Goal: Task Accomplishment & Management: Manage account settings

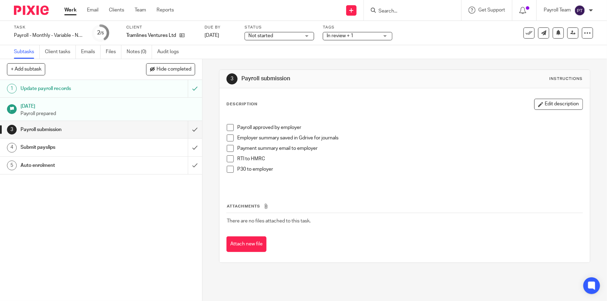
click at [386, 10] on input "Search" at bounding box center [408, 11] width 63 height 6
click at [388, 10] on input "Search" at bounding box center [408, 11] width 63 height 6
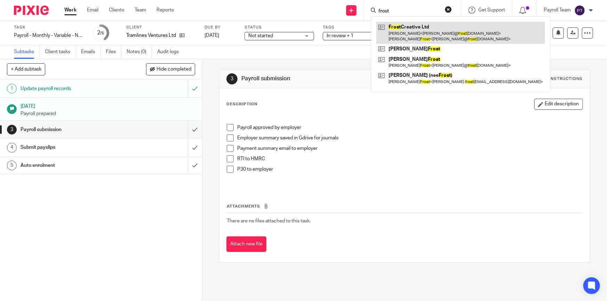
type input "frost"
click at [423, 28] on link at bounding box center [460, 33] width 169 height 22
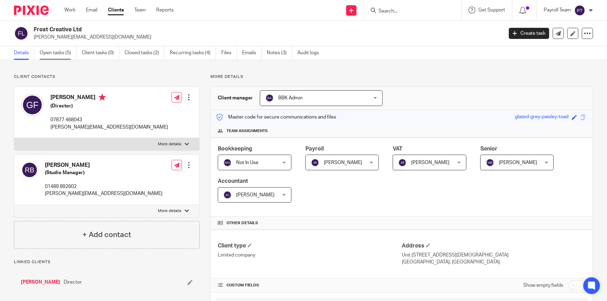
click at [52, 50] on link "Open tasks (5)" at bounding box center [58, 53] width 37 height 14
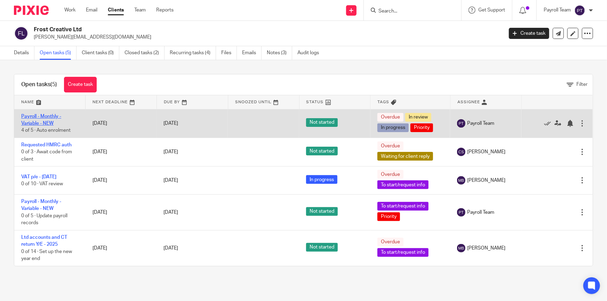
click at [51, 122] on link "Payroll - Monthly - Variable - NEW" at bounding box center [41, 120] width 40 height 12
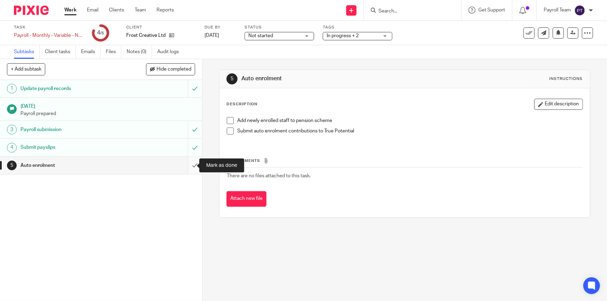
click at [194, 168] on input "submit" at bounding box center [101, 165] width 202 height 17
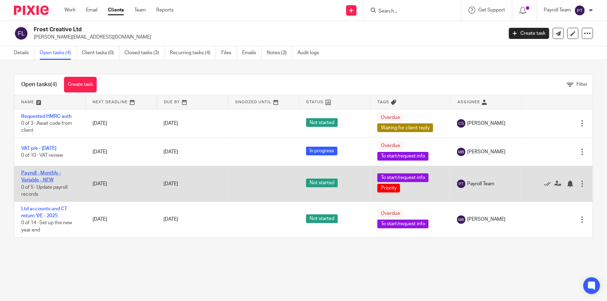
click at [49, 178] on link "Payroll - Monthly - Variable - NEW" at bounding box center [41, 177] width 40 height 12
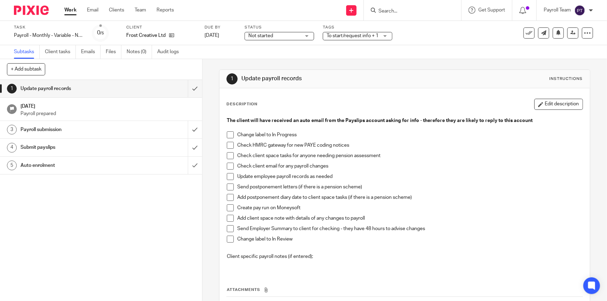
click at [347, 36] on span "To start/request info + 1" at bounding box center [352, 35] width 52 height 5
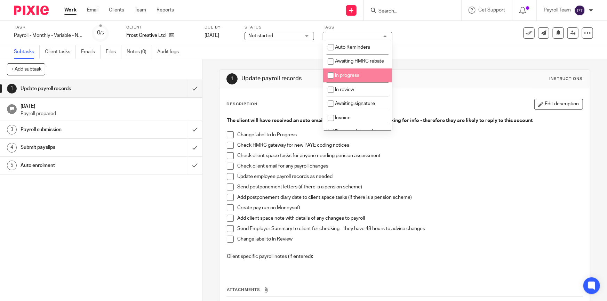
click at [357, 83] on li "In progress" at bounding box center [357, 75] width 69 height 14
checkbox input "true"
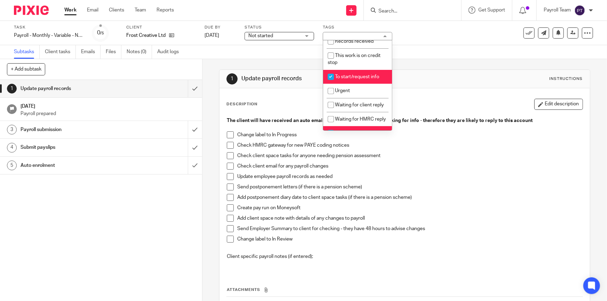
scroll to position [126, 0]
click at [356, 84] on li "To start/request info" at bounding box center [357, 77] width 69 height 14
checkbox input "false"
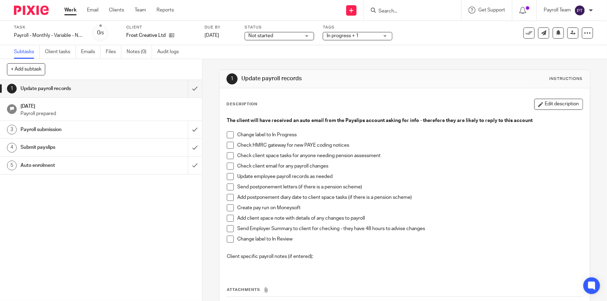
click at [233, 134] on li "Change label to In Progress" at bounding box center [404, 136] width 355 height 10
click at [229, 135] on span at bounding box center [230, 134] width 7 height 7
drag, startPoint x: 228, startPoint y: 145, endPoint x: 224, endPoint y: 145, distance: 4.2
click at [228, 145] on span at bounding box center [230, 145] width 7 height 7
click at [231, 155] on span at bounding box center [230, 155] width 7 height 7
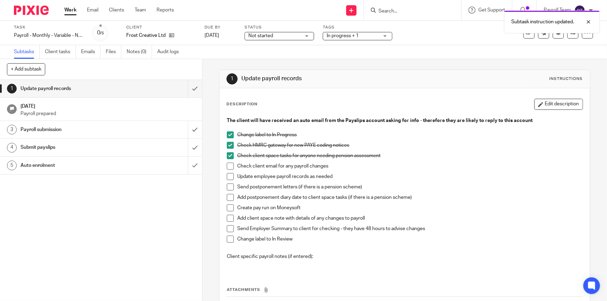
click at [229, 167] on span at bounding box center [230, 166] width 7 height 7
click at [230, 174] on span at bounding box center [230, 176] width 7 height 7
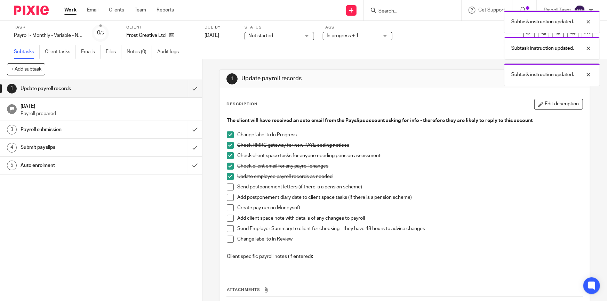
click at [229, 210] on span at bounding box center [230, 207] width 7 height 7
click at [230, 218] on span at bounding box center [230, 218] width 7 height 7
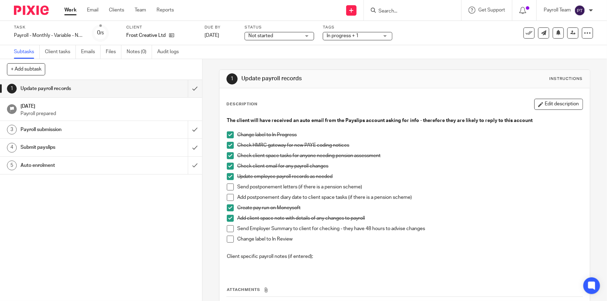
click at [229, 229] on span at bounding box center [230, 228] width 7 height 7
click at [354, 36] on span "In progress + 1" at bounding box center [342, 35] width 32 height 5
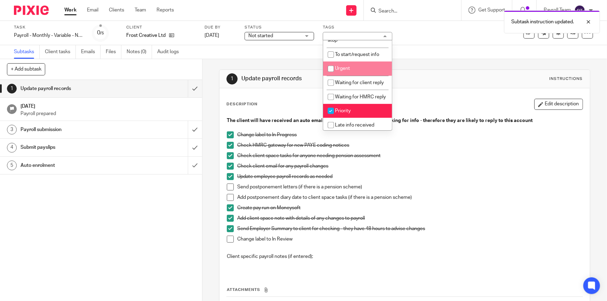
scroll to position [170, 0]
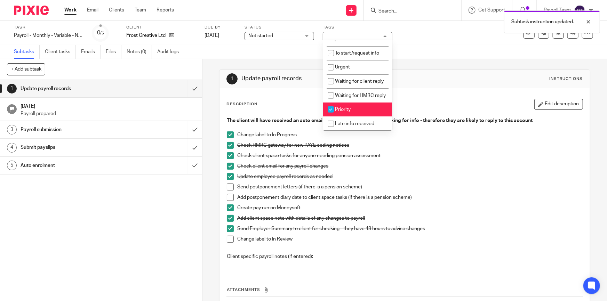
click at [355, 108] on li "Priority" at bounding box center [357, 110] width 69 height 14
checkbox input "true"
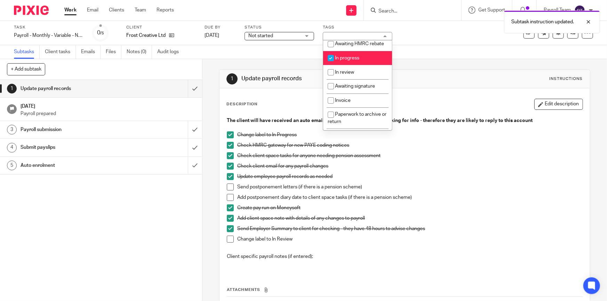
scroll to position [12, 0]
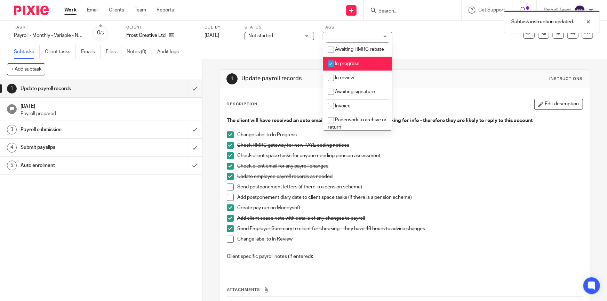
click at [350, 71] on li "In progress" at bounding box center [357, 64] width 69 height 14
checkbox input "false"
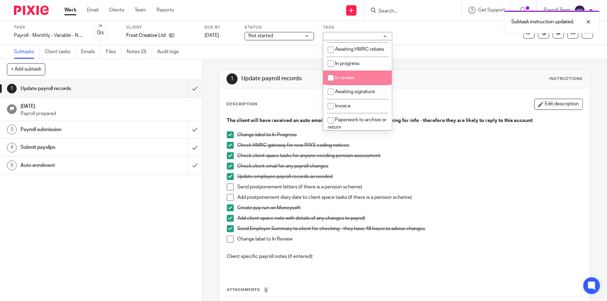
click at [348, 81] on li "In review" at bounding box center [357, 78] width 69 height 14
checkbox input "true"
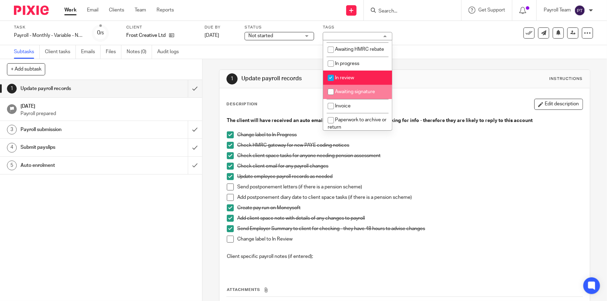
click at [431, 96] on div "Description Edit description The client will have received an auto email from t…" at bounding box center [404, 217] width 370 height 258
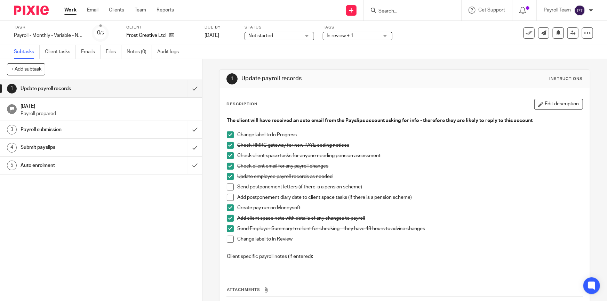
click at [229, 240] on span at bounding box center [230, 239] width 7 height 7
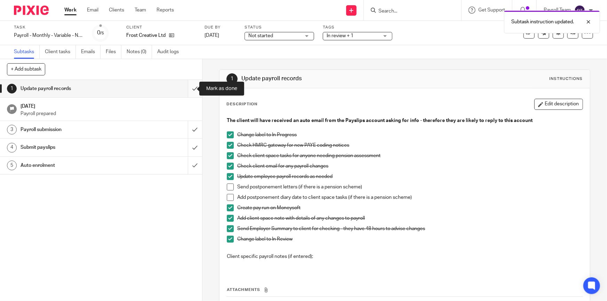
click at [190, 87] on input "submit" at bounding box center [101, 88] width 202 height 17
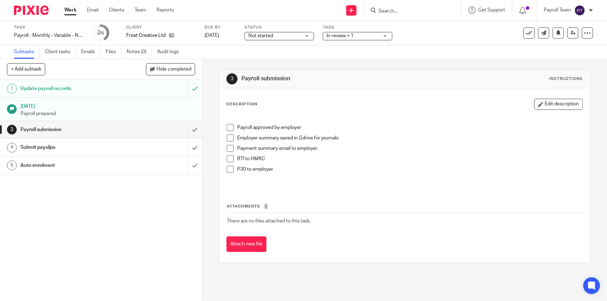
click at [396, 12] on input "Search" at bounding box center [408, 11] width 63 height 6
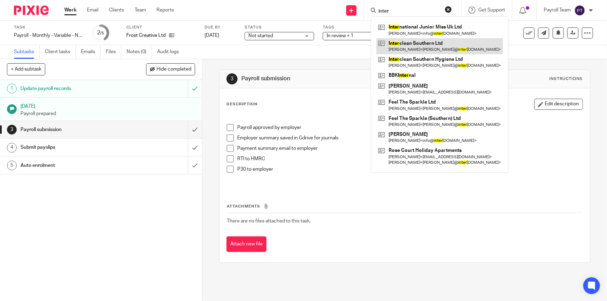
type input "inter"
click at [423, 45] on link at bounding box center [439, 46] width 127 height 16
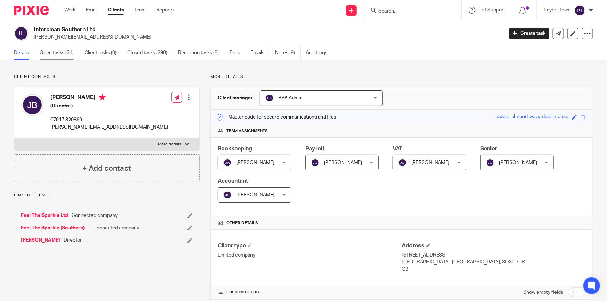
click at [41, 52] on link "Open tasks (21)" at bounding box center [60, 53] width 40 height 14
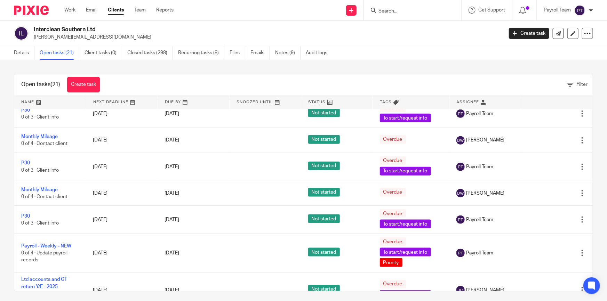
scroll to position [427, 0]
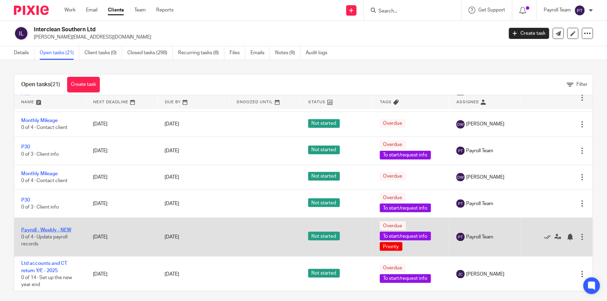
click at [51, 229] on link "Payroll - Weekly - NEW" at bounding box center [46, 230] width 50 height 5
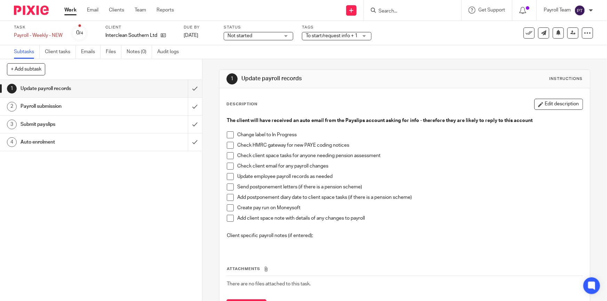
click at [271, 37] on span "Not started" at bounding box center [253, 35] width 52 height 7
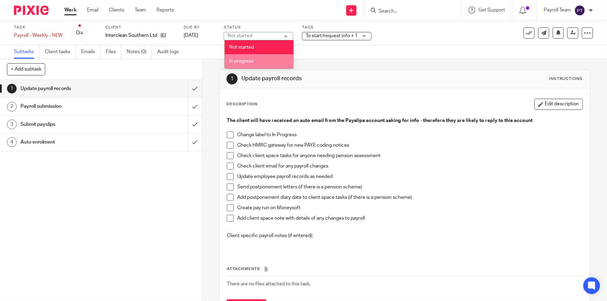
click at [252, 59] on span "In progress" at bounding box center [241, 61] width 24 height 5
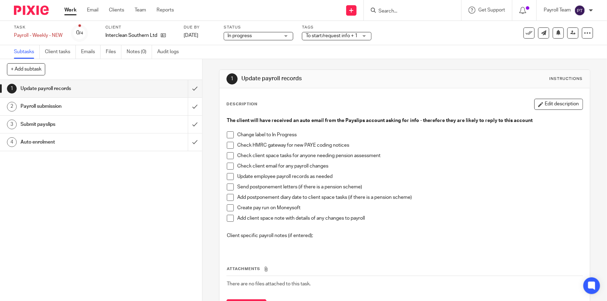
click at [327, 35] on span "To start/request info + 1" at bounding box center [332, 35] width 52 height 5
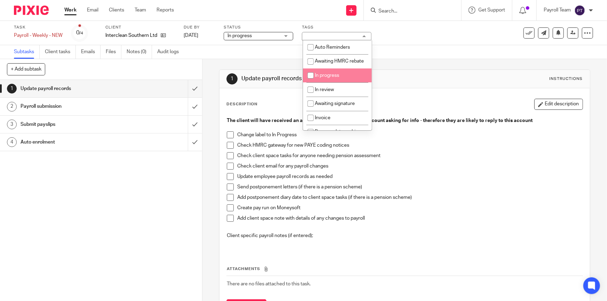
click at [311, 82] on input "checkbox" at bounding box center [310, 75] width 13 height 13
checkbox input "true"
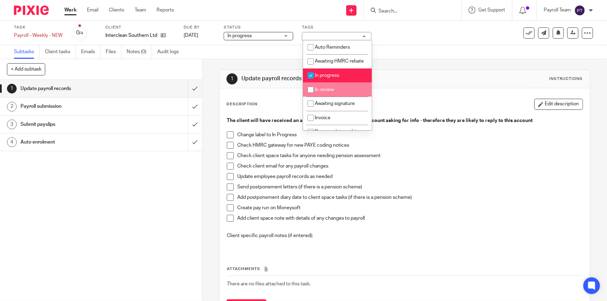
click at [374, 100] on div "Description Edit description" at bounding box center [404, 104] width 356 height 11
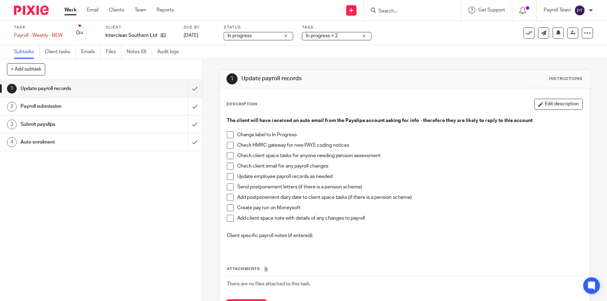
click at [228, 136] on span at bounding box center [230, 134] width 7 height 7
click at [228, 146] on span at bounding box center [230, 145] width 7 height 7
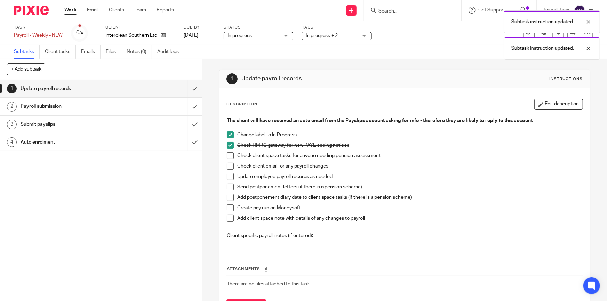
click at [230, 145] on span at bounding box center [230, 145] width 7 height 7
click at [148, 106] on div "Payroll submission" at bounding box center [101, 106] width 160 height 10
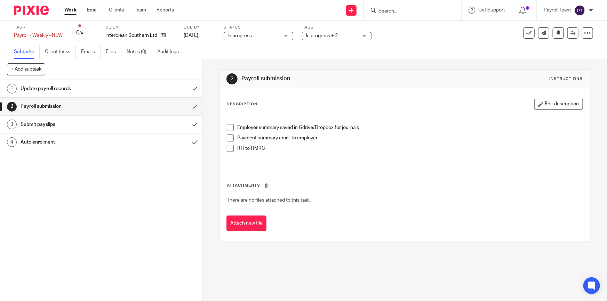
click at [227, 149] on span at bounding box center [230, 148] width 7 height 7
click at [163, 124] on div "Submit payslips" at bounding box center [101, 124] width 160 height 10
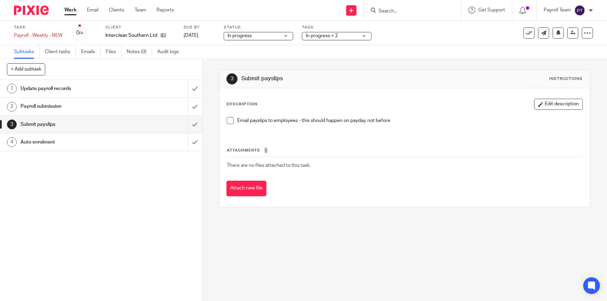
click at [228, 121] on span at bounding box center [230, 120] width 7 height 7
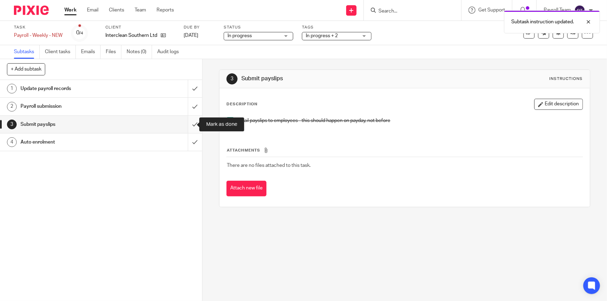
click at [187, 124] on input "submit" at bounding box center [101, 124] width 202 height 17
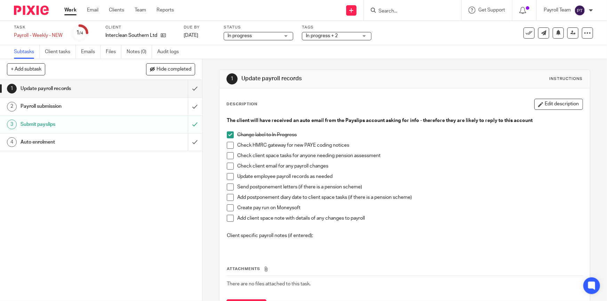
click at [387, 10] on input "Search" at bounding box center [408, 11] width 63 height 6
type input "s"
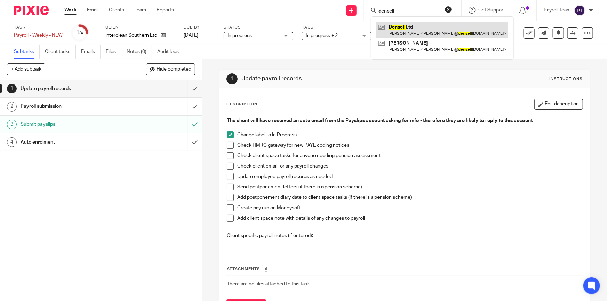
type input "densell"
click at [400, 27] on link at bounding box center [442, 30] width 132 height 16
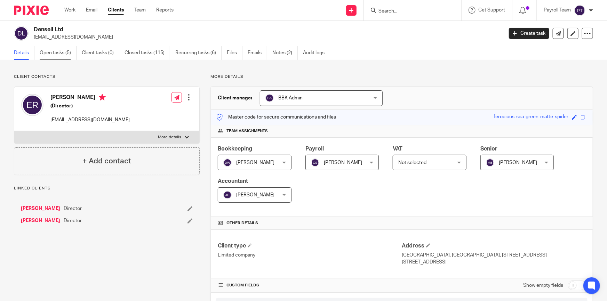
click at [51, 51] on link "Open tasks (5)" at bounding box center [58, 53] width 37 height 14
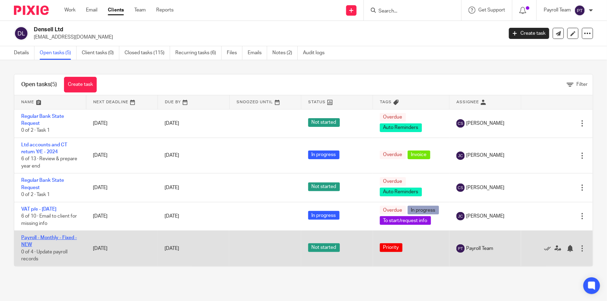
click at [58, 235] on link "Payroll - Monthly - Fixed - NEW" at bounding box center [49, 241] width 56 height 12
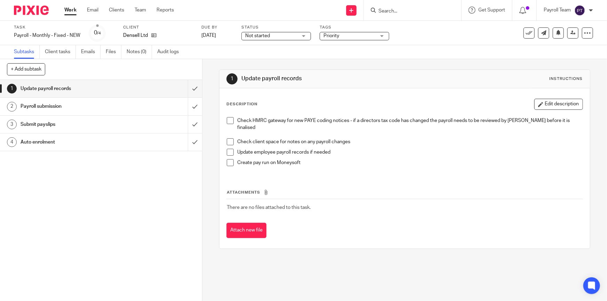
click at [229, 119] on span at bounding box center [230, 120] width 7 height 7
click at [256, 32] on span "Not started" at bounding box center [271, 35] width 52 height 7
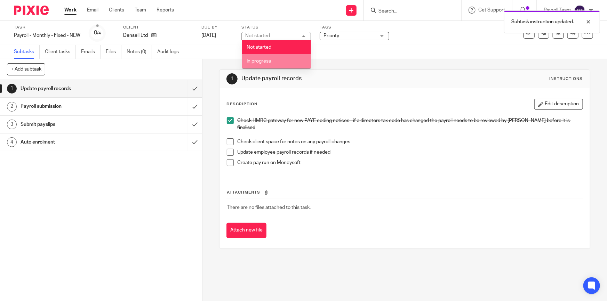
click at [254, 62] on span "In progress" at bounding box center [258, 61] width 24 height 5
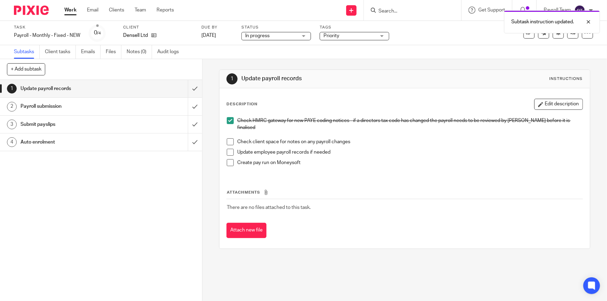
click at [328, 35] on span "Priority" at bounding box center [331, 35] width 16 height 5
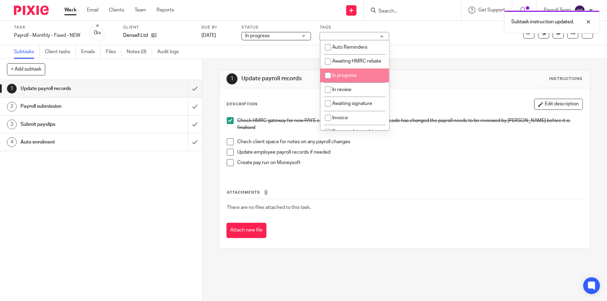
click at [328, 81] on input "checkbox" at bounding box center [327, 75] width 13 height 13
checkbox input "true"
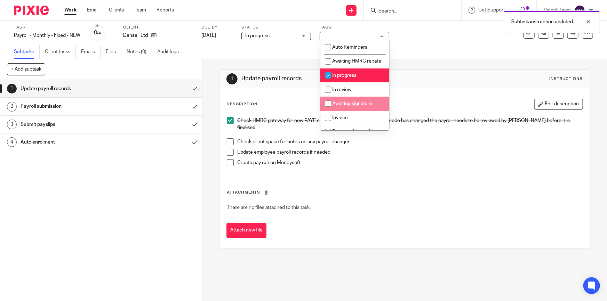
click at [305, 103] on div "Description Edit description" at bounding box center [404, 104] width 356 height 11
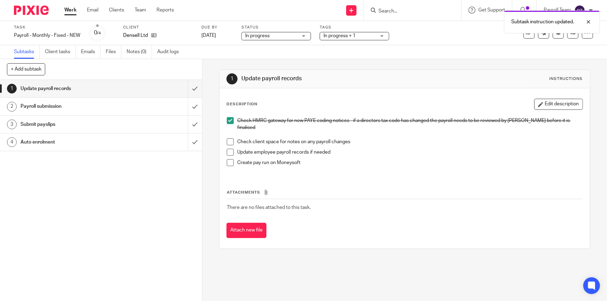
click at [227, 142] on span at bounding box center [230, 141] width 7 height 7
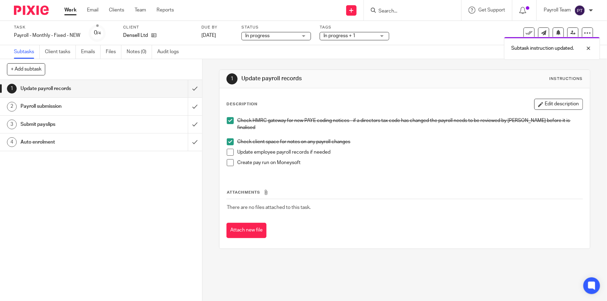
click at [231, 154] on span at bounding box center [230, 152] width 7 height 7
click at [231, 163] on span at bounding box center [230, 162] width 7 height 7
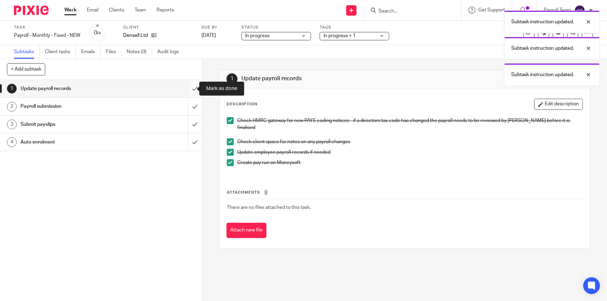
click at [190, 87] on input "submit" at bounding box center [101, 88] width 202 height 17
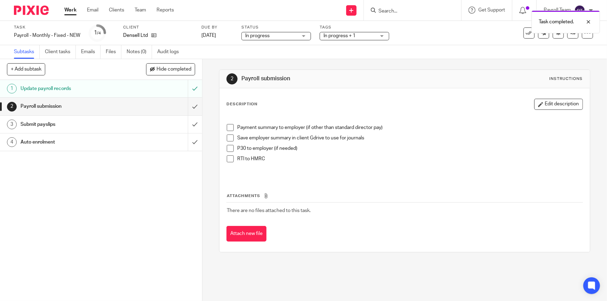
click at [227, 159] on span at bounding box center [230, 158] width 7 height 7
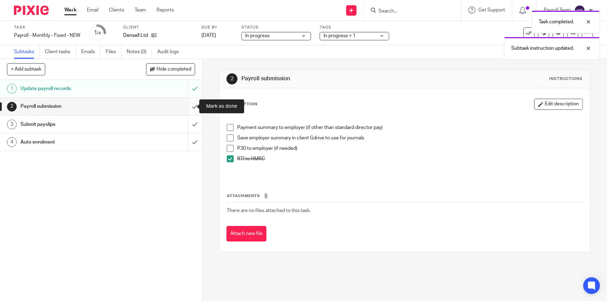
click at [189, 107] on input "submit" at bounding box center [101, 106] width 202 height 17
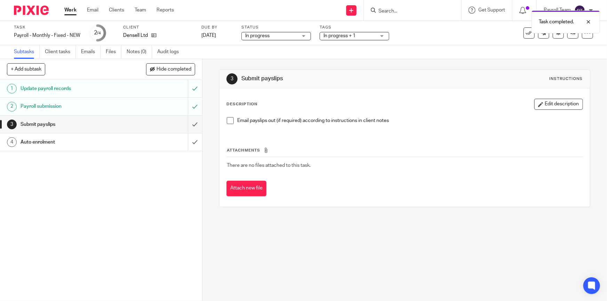
click at [230, 123] on span at bounding box center [230, 120] width 7 height 7
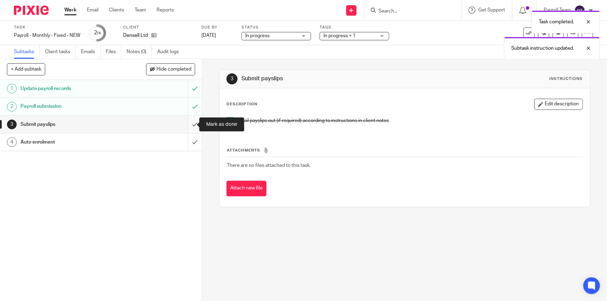
click at [188, 124] on input "submit" at bounding box center [101, 124] width 202 height 17
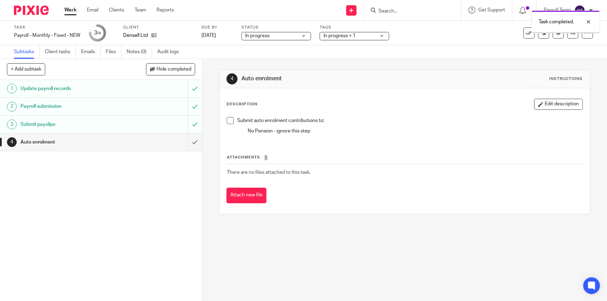
click at [188, 143] on input "submit" at bounding box center [101, 141] width 202 height 17
